Goal: Communication & Community: Connect with others

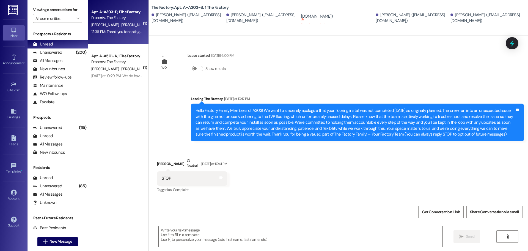
scroll to position [72, 0]
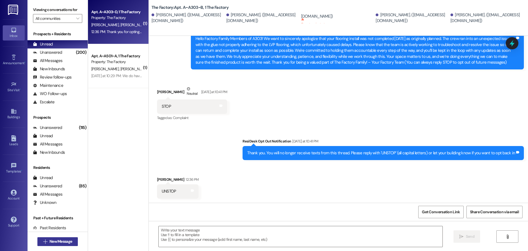
click at [63, 242] on span "New Message" at bounding box center [61, 241] width 23 height 6
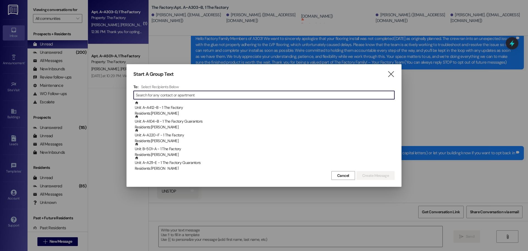
click at [146, 98] on input at bounding box center [265, 95] width 259 height 8
type input "d"
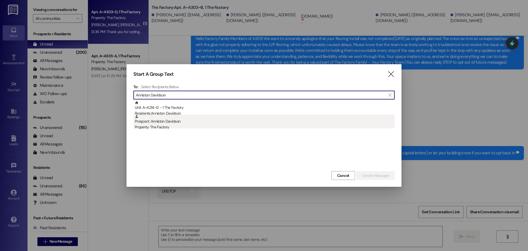
type input "Anniston Davidson"
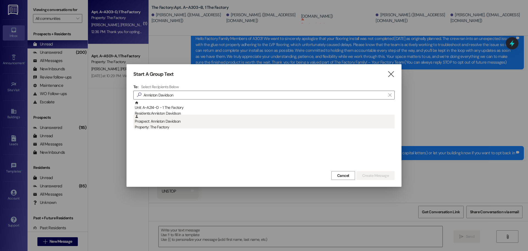
click at [161, 124] on div "Property: The Factory" at bounding box center [265, 127] width 260 height 6
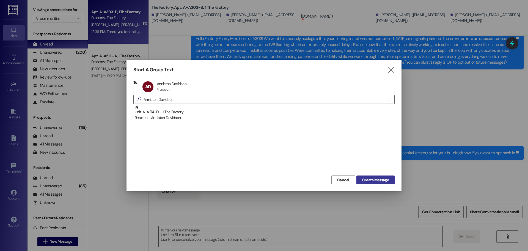
click at [382, 180] on span "Create Message" at bounding box center [375, 180] width 27 height 6
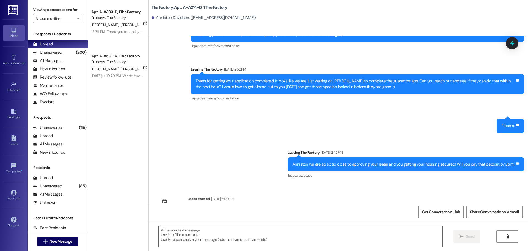
scroll to position [64, 0]
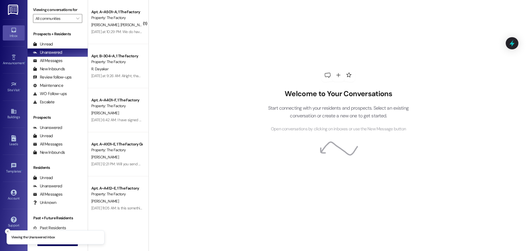
click at [8, 229] on icon "Close toast" at bounding box center [7, 230] width 3 height 3
click at [62, 240] on span "New Message" at bounding box center [61, 241] width 23 height 6
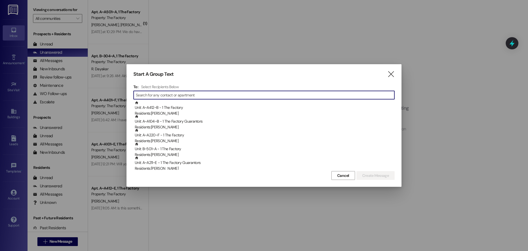
click at [159, 96] on input at bounding box center [265, 95] width 259 height 8
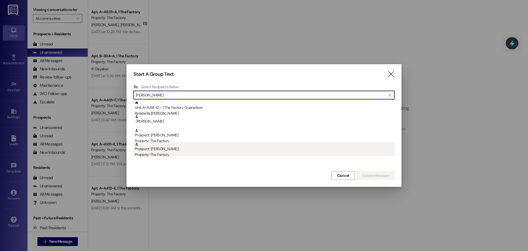
type input "leesa"
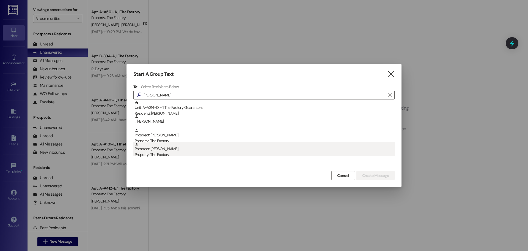
click at [158, 151] on div "Prospect: Leesa davidson Property: The Factory" at bounding box center [265, 150] width 260 height 16
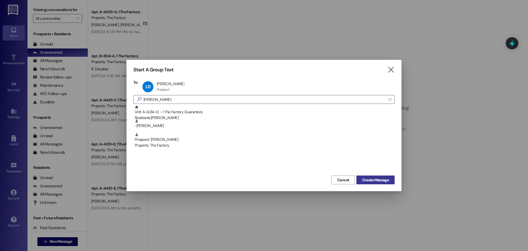
click at [370, 178] on span "Create Message" at bounding box center [375, 180] width 27 height 6
